Goal: Task Accomplishment & Management: Manage account settings

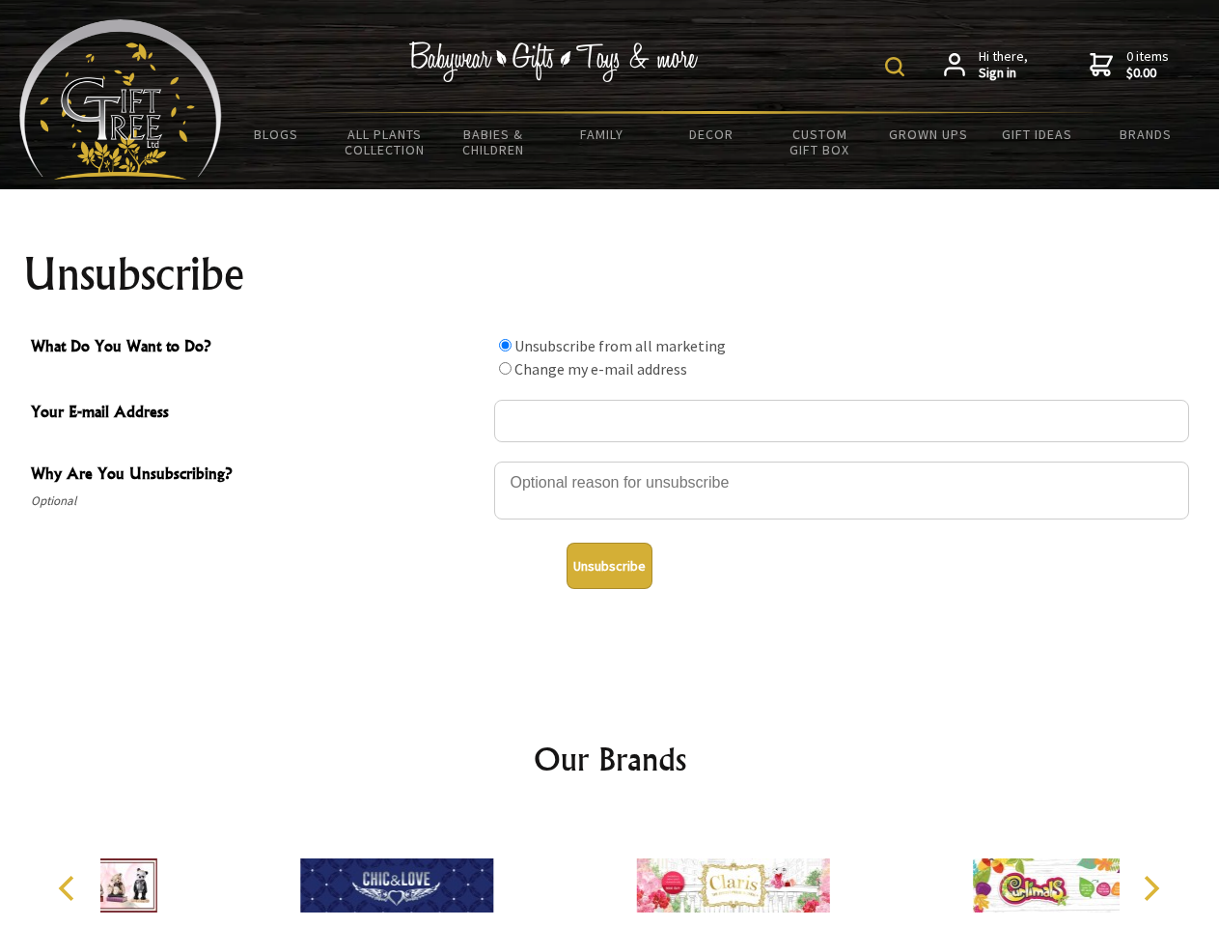
click at [898, 67] on img at bounding box center [894, 66] width 19 height 19
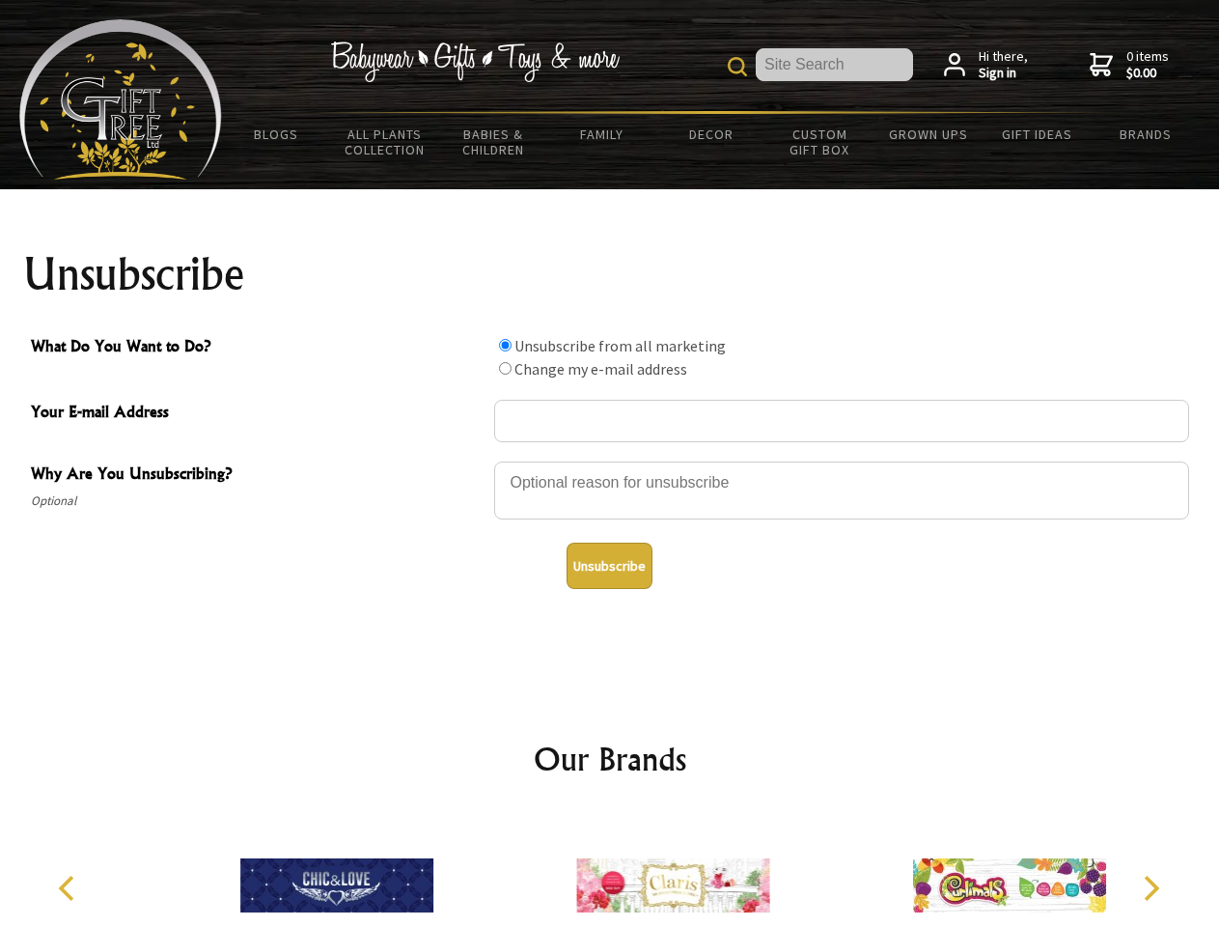
click at [610, 461] on div at bounding box center [841, 494] width 695 height 68
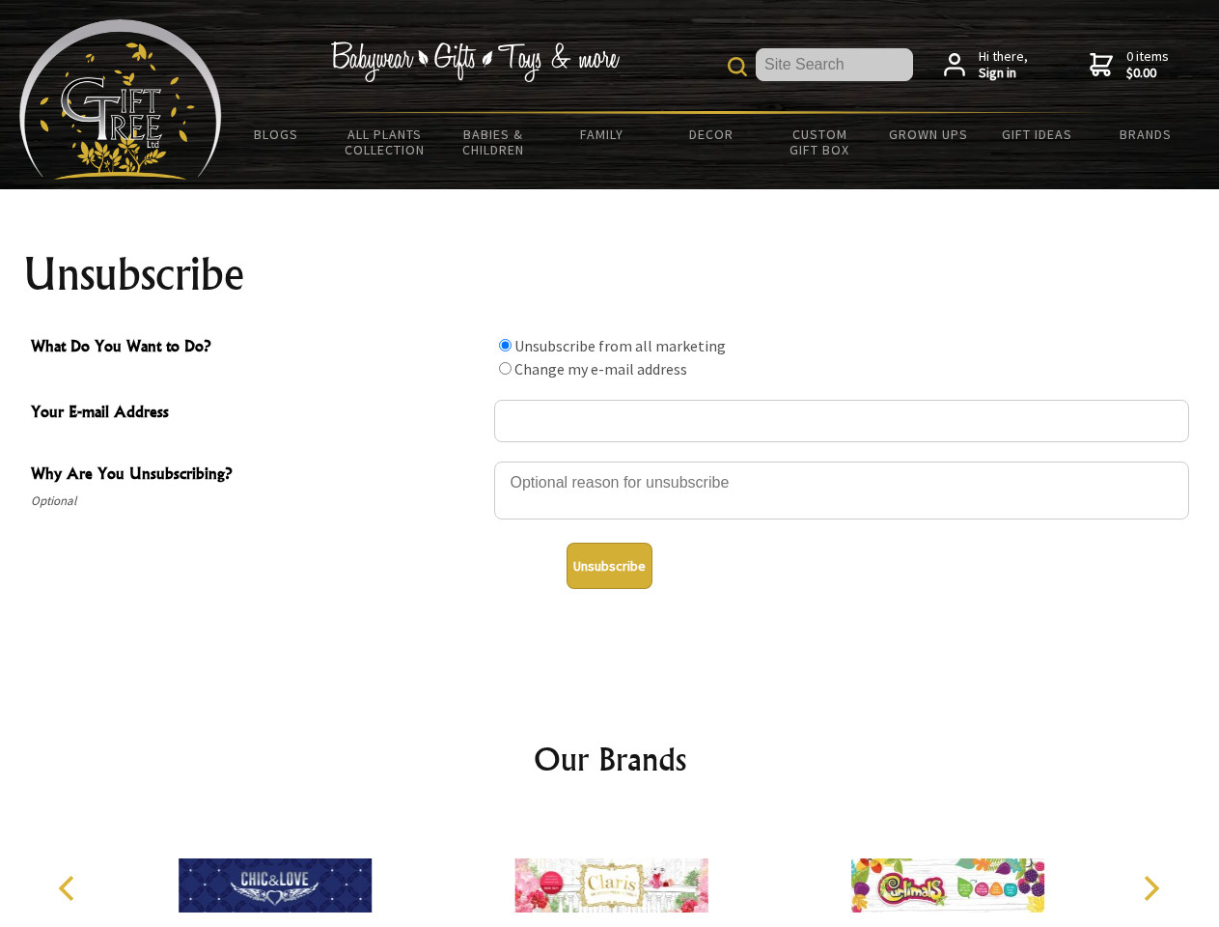
click at [505, 345] on input "What Do You Want to Do?" at bounding box center [505, 345] width 13 height 13
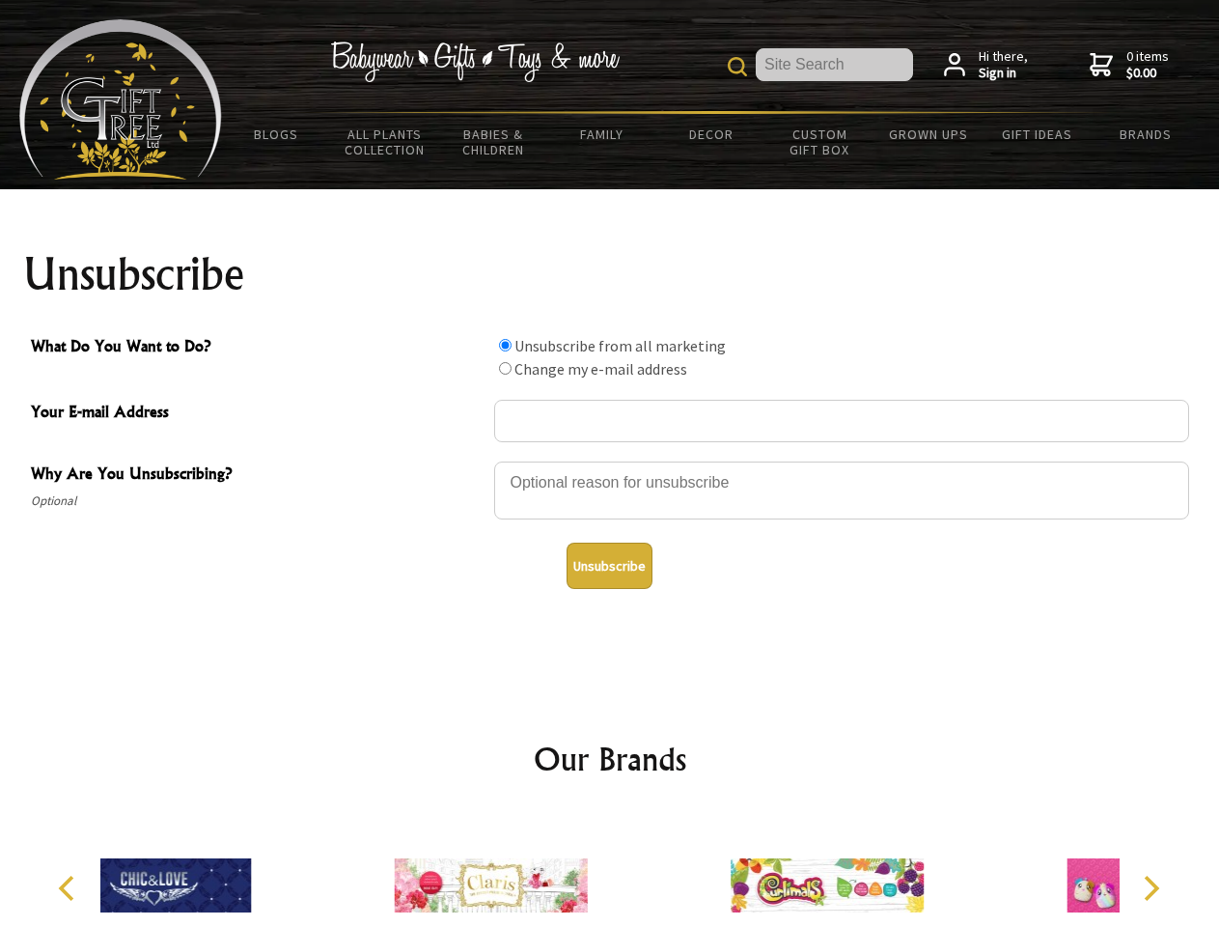
click at [505, 368] on input "What Do You Want to Do?" at bounding box center [505, 368] width 13 height 13
radio input "true"
click at [609, 566] on button "Unsubscribe" at bounding box center [610, 566] width 86 height 46
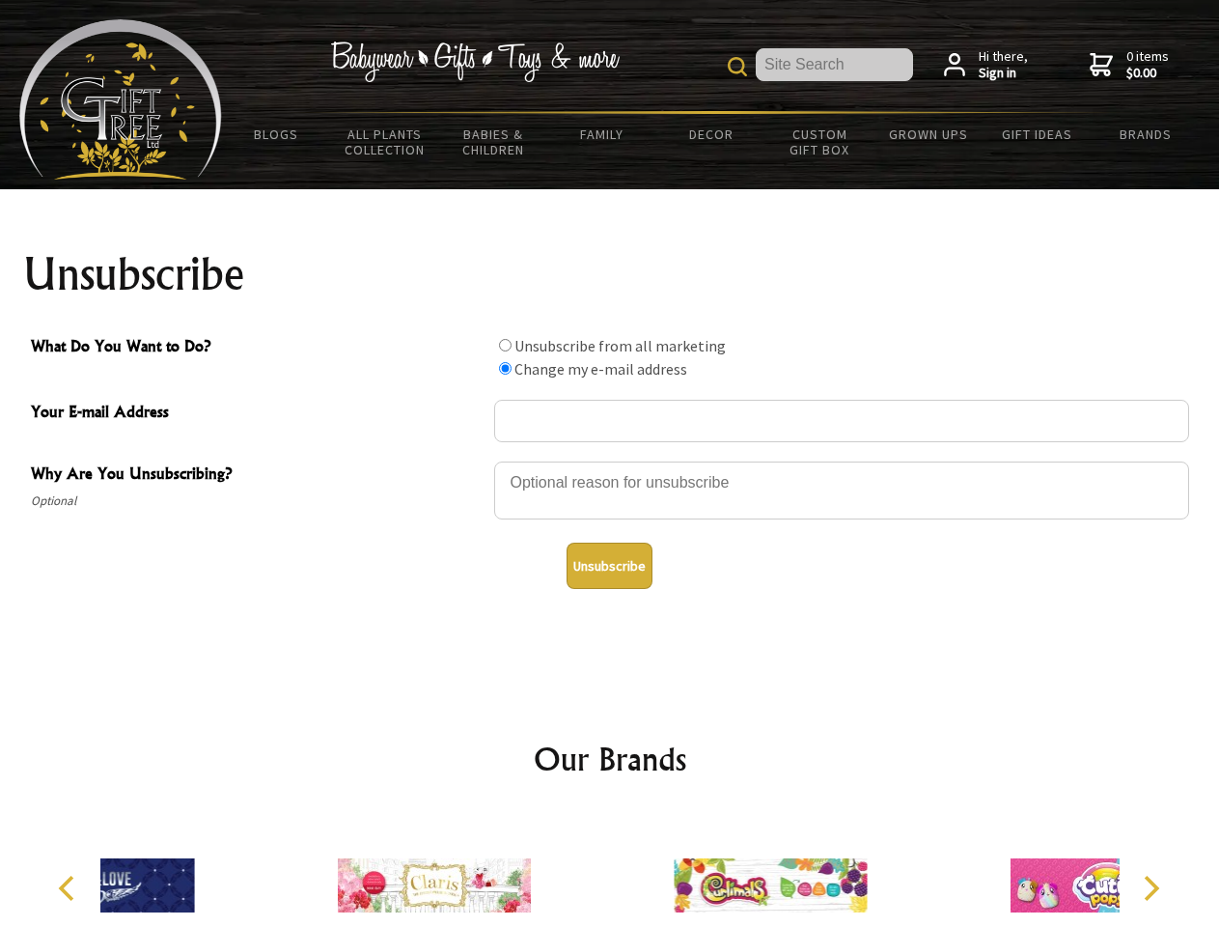
click at [610, 870] on div at bounding box center [770, 888] width 336 height 151
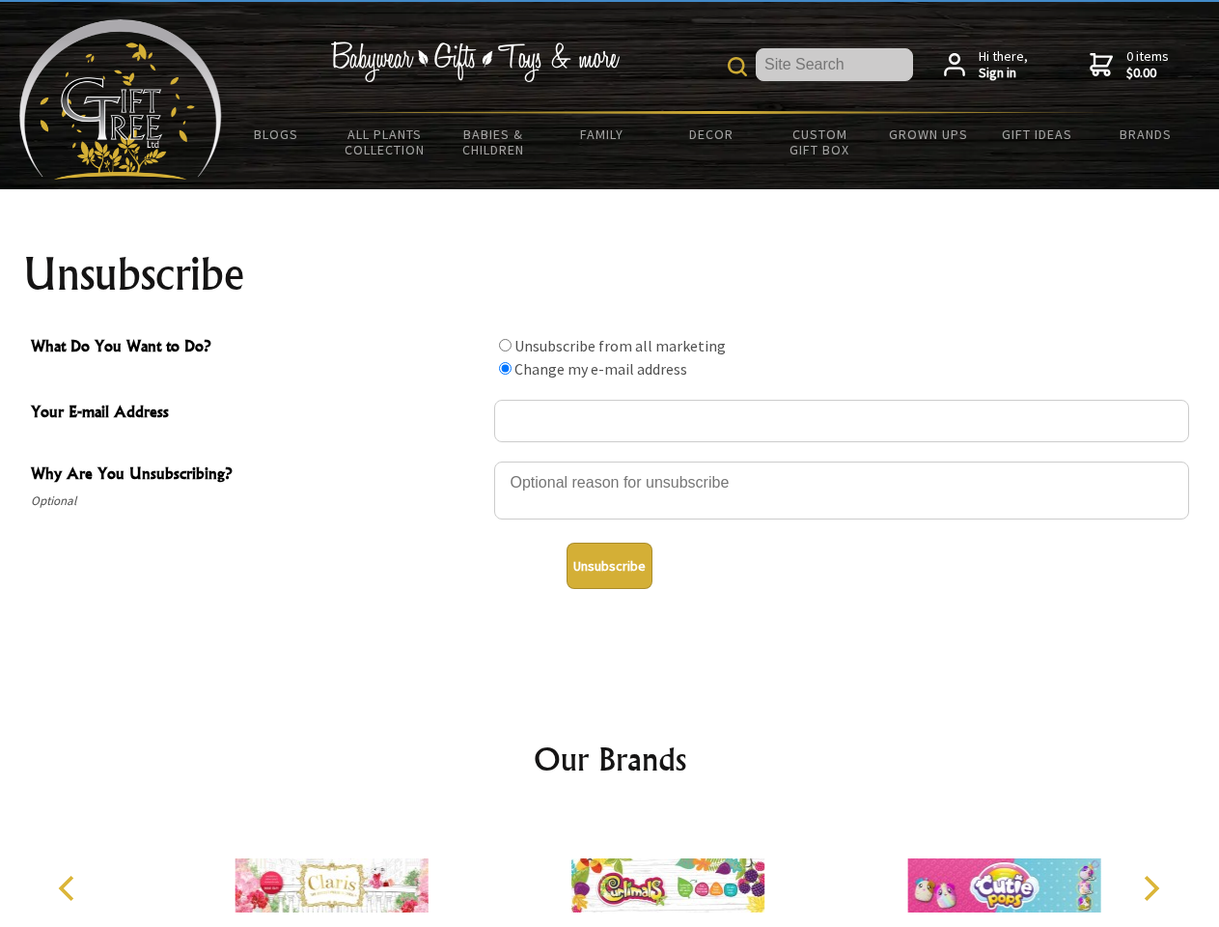
click at [70, 888] on icon "Previous" at bounding box center [68, 888] width 25 height 25
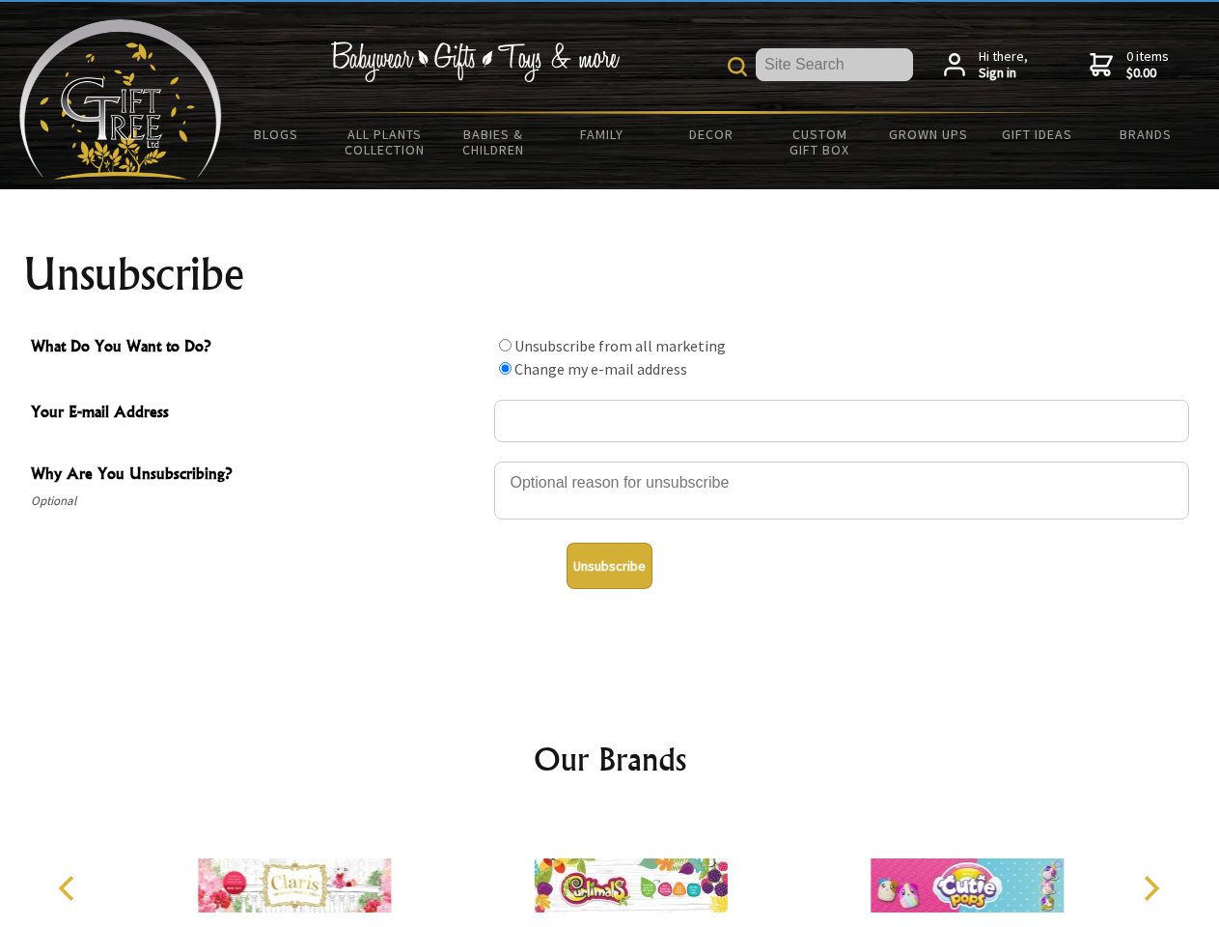
click at [1151, 888] on icon "Next" at bounding box center [1149, 888] width 25 height 25
